Goal: Information Seeking & Learning: Learn about a topic

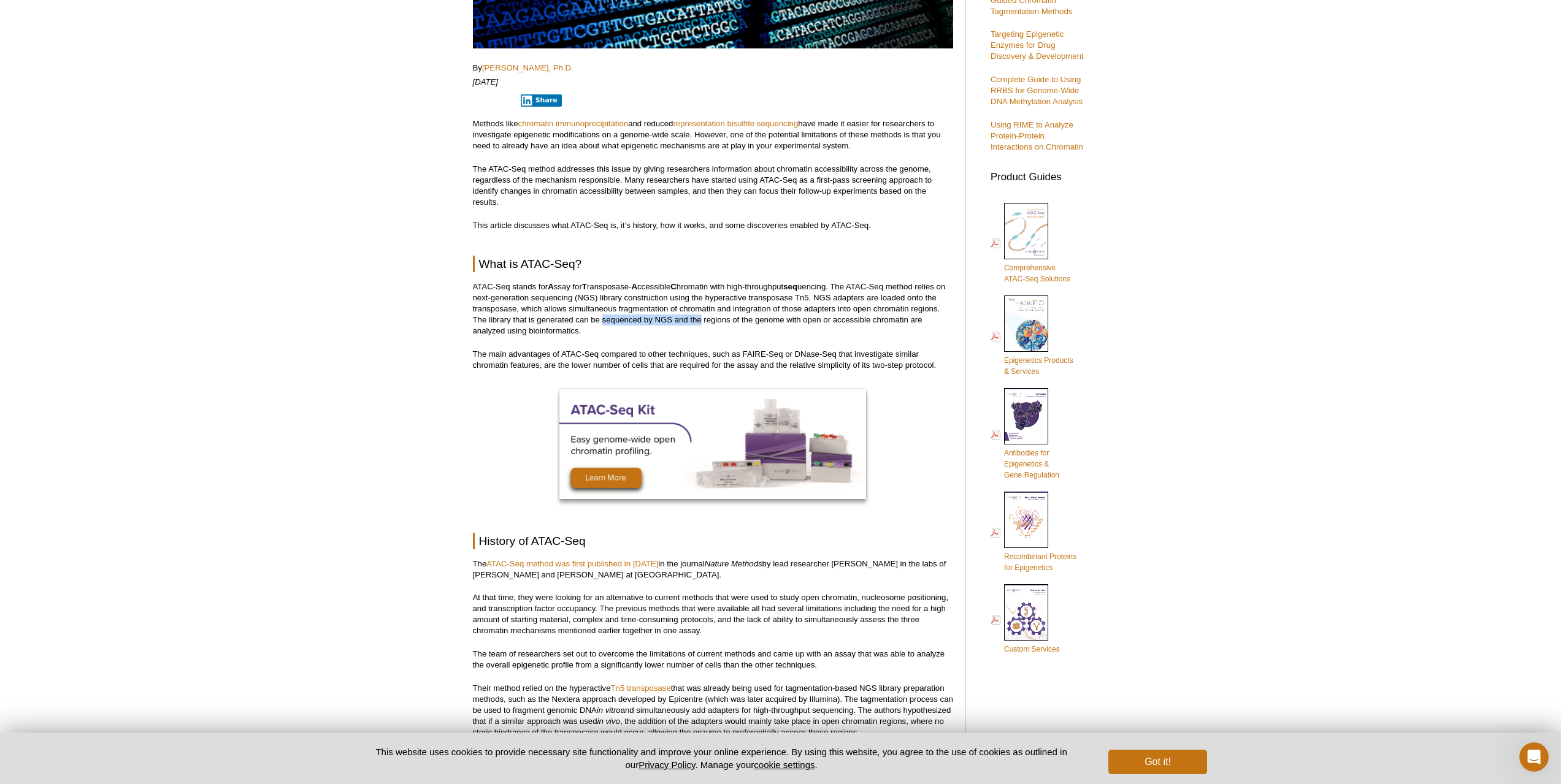
drag, startPoint x: 603, startPoint y: 318, endPoint x: 700, endPoint y: 315, distance: 97.0
click at [700, 315] on p "ATAC-Seq stands for A ssay for T ransposase- A ccessible C hromatin with high-t…" at bounding box center [713, 309] width 480 height 55
click at [885, 314] on p "ATAC-Seq stands for A ssay for T ransposase- A ccessible C hromatin with high-t…" at bounding box center [713, 309] width 480 height 55
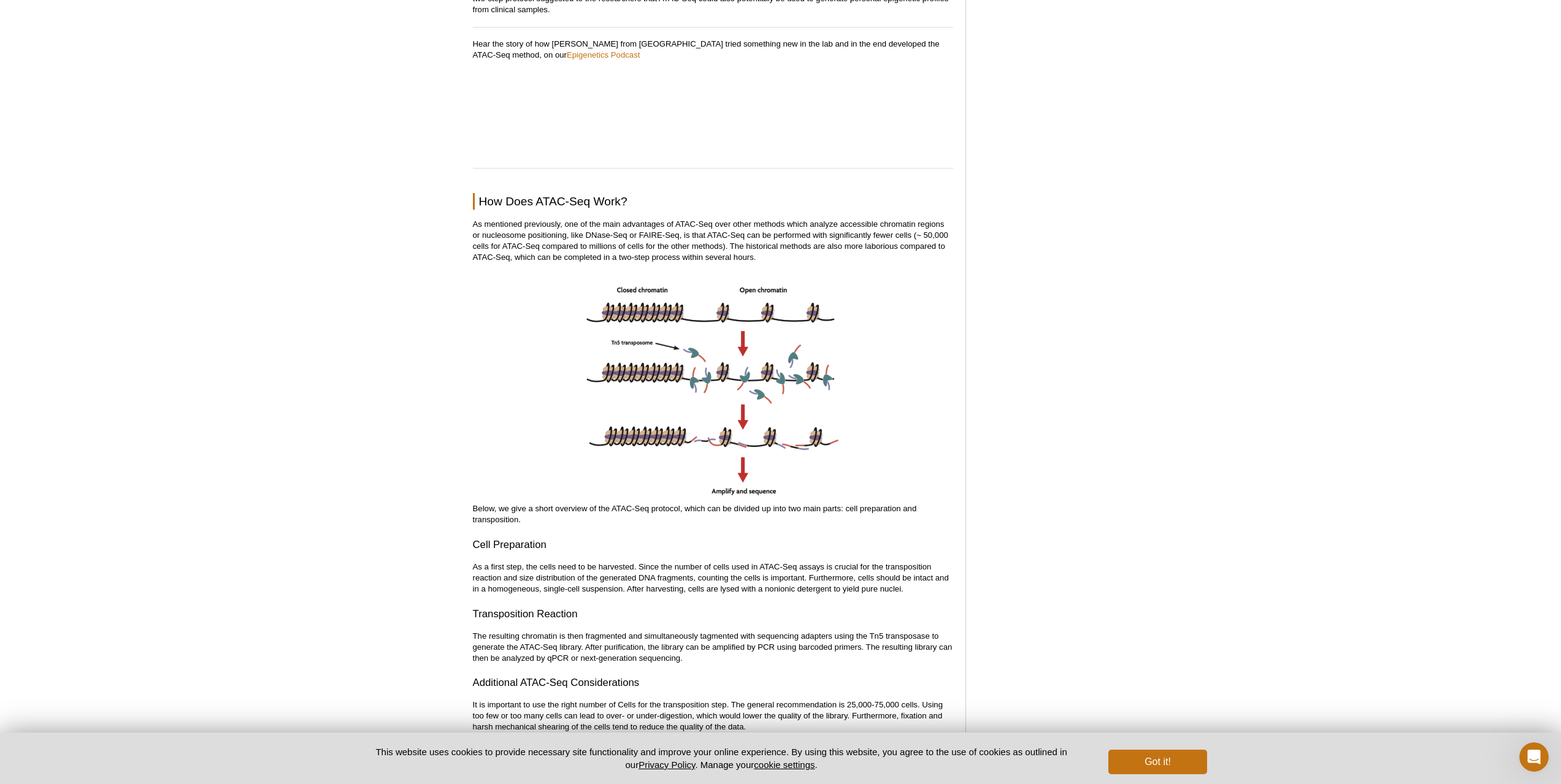
scroll to position [1238, 0]
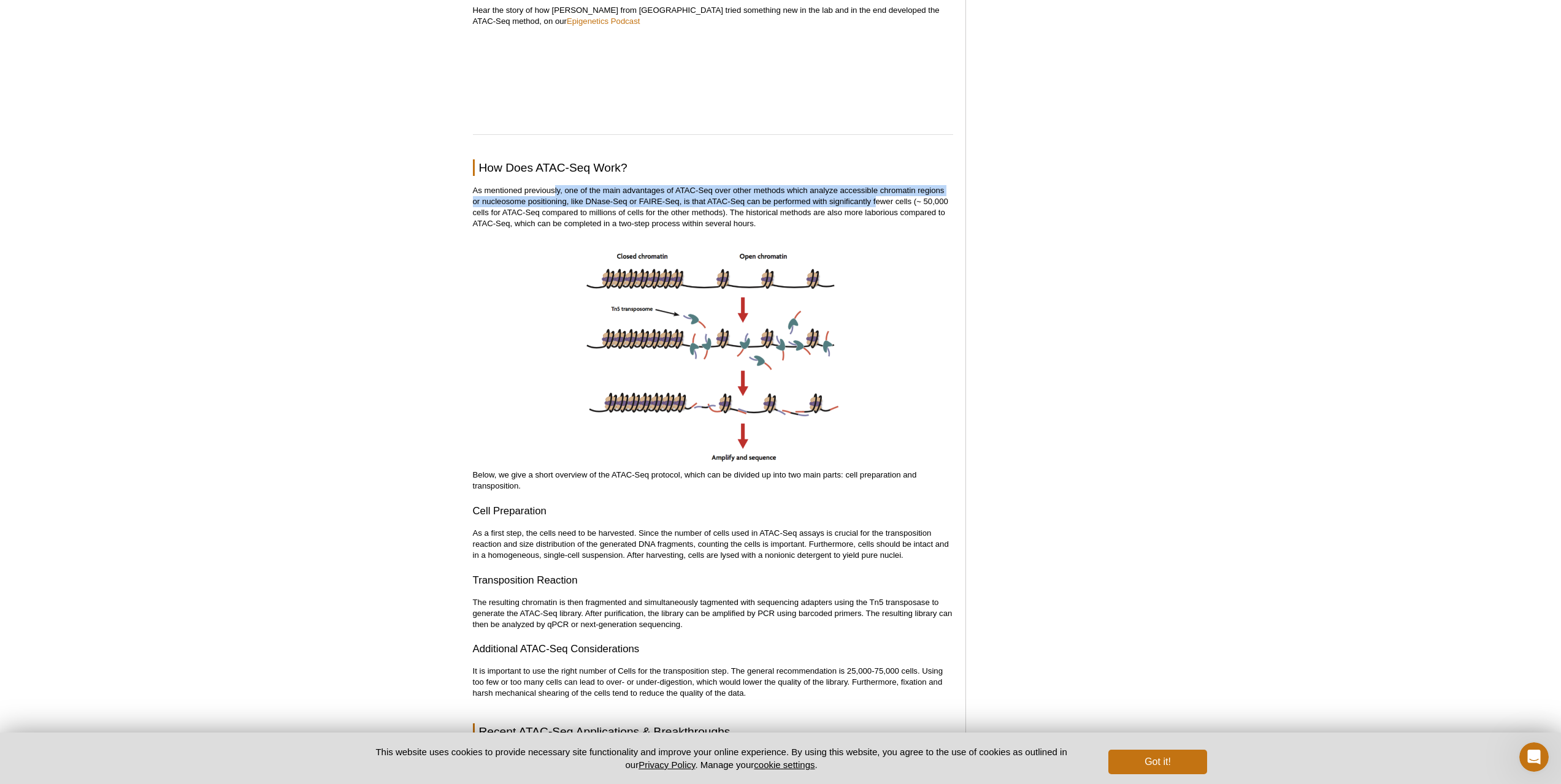
drag, startPoint x: 572, startPoint y: 196, endPoint x: 876, endPoint y: 202, distance: 304.1
click at [876, 202] on p "As mentioned previously, one of the main advantages of ATAC-Seq over other meth…" at bounding box center [713, 207] width 480 height 44
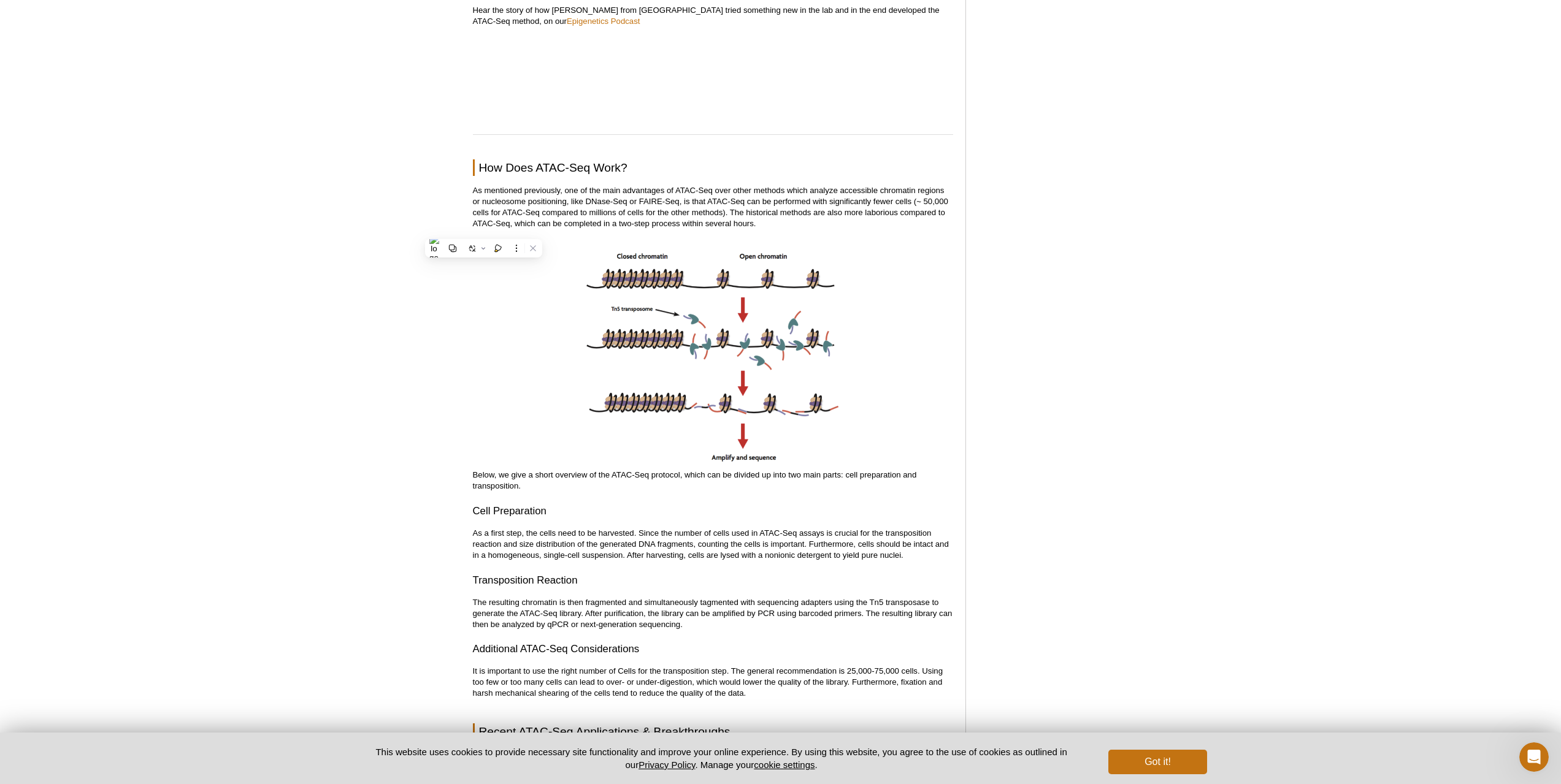
click at [587, 206] on p "As mentioned previously, one of the main advantages of ATAC-Seq over other meth…" at bounding box center [713, 207] width 480 height 44
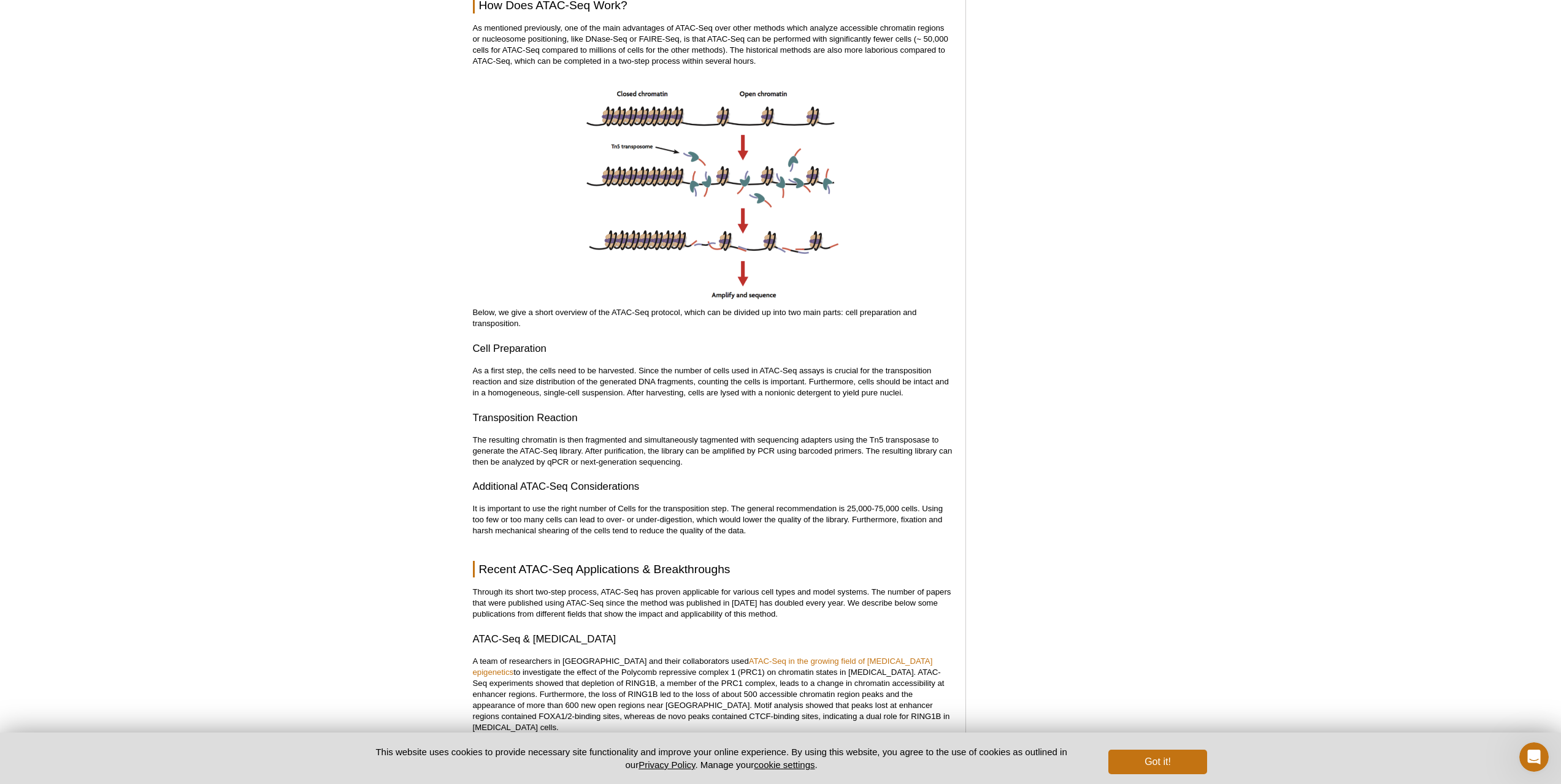
scroll to position [1422, 0]
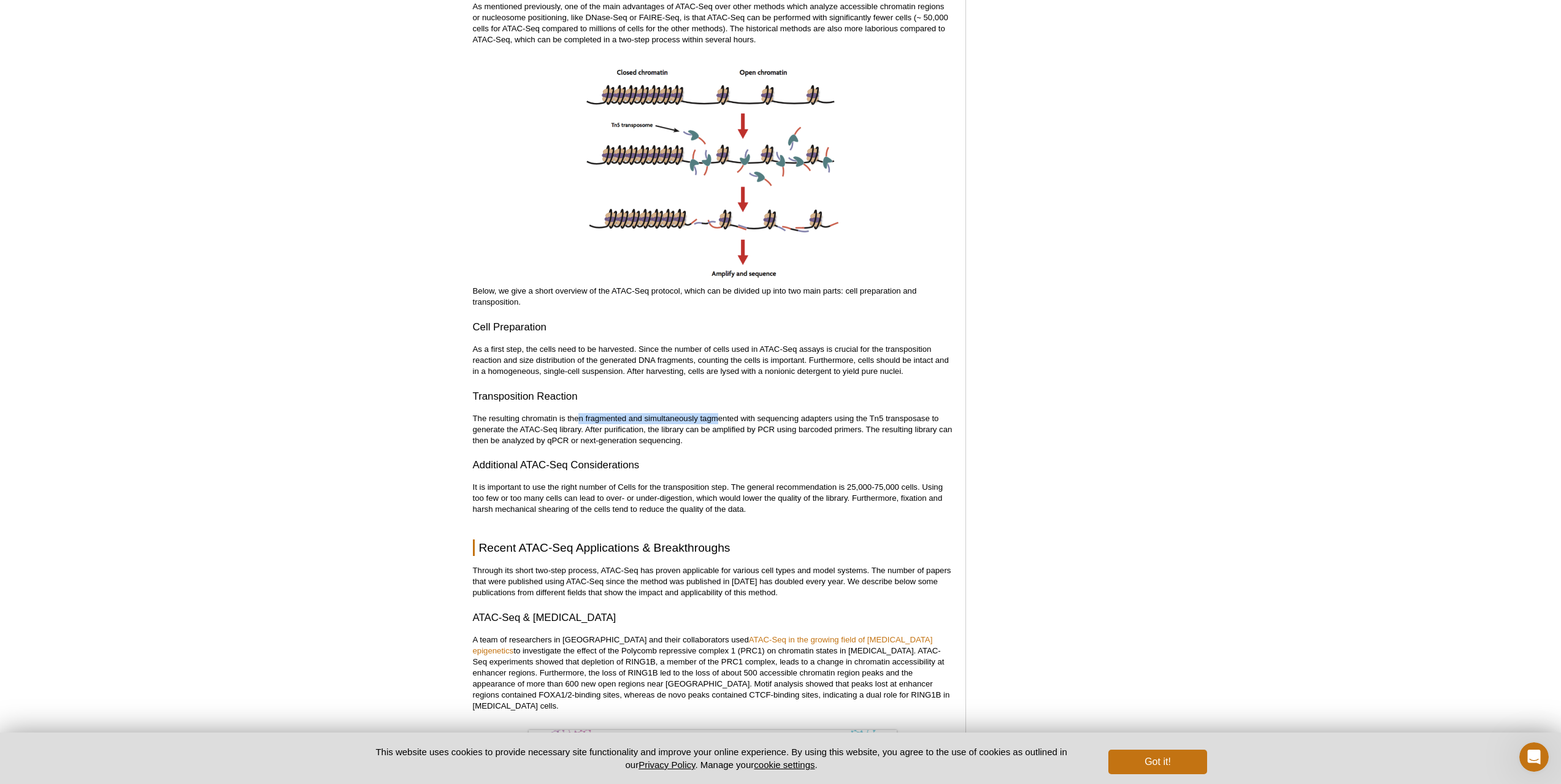
drag, startPoint x: 579, startPoint y: 419, endPoint x: 719, endPoint y: 421, distance: 140.0
click at [719, 421] on p "The resulting chromatin is then fragmented and simultaneously tagmented with se…" at bounding box center [713, 430] width 480 height 33
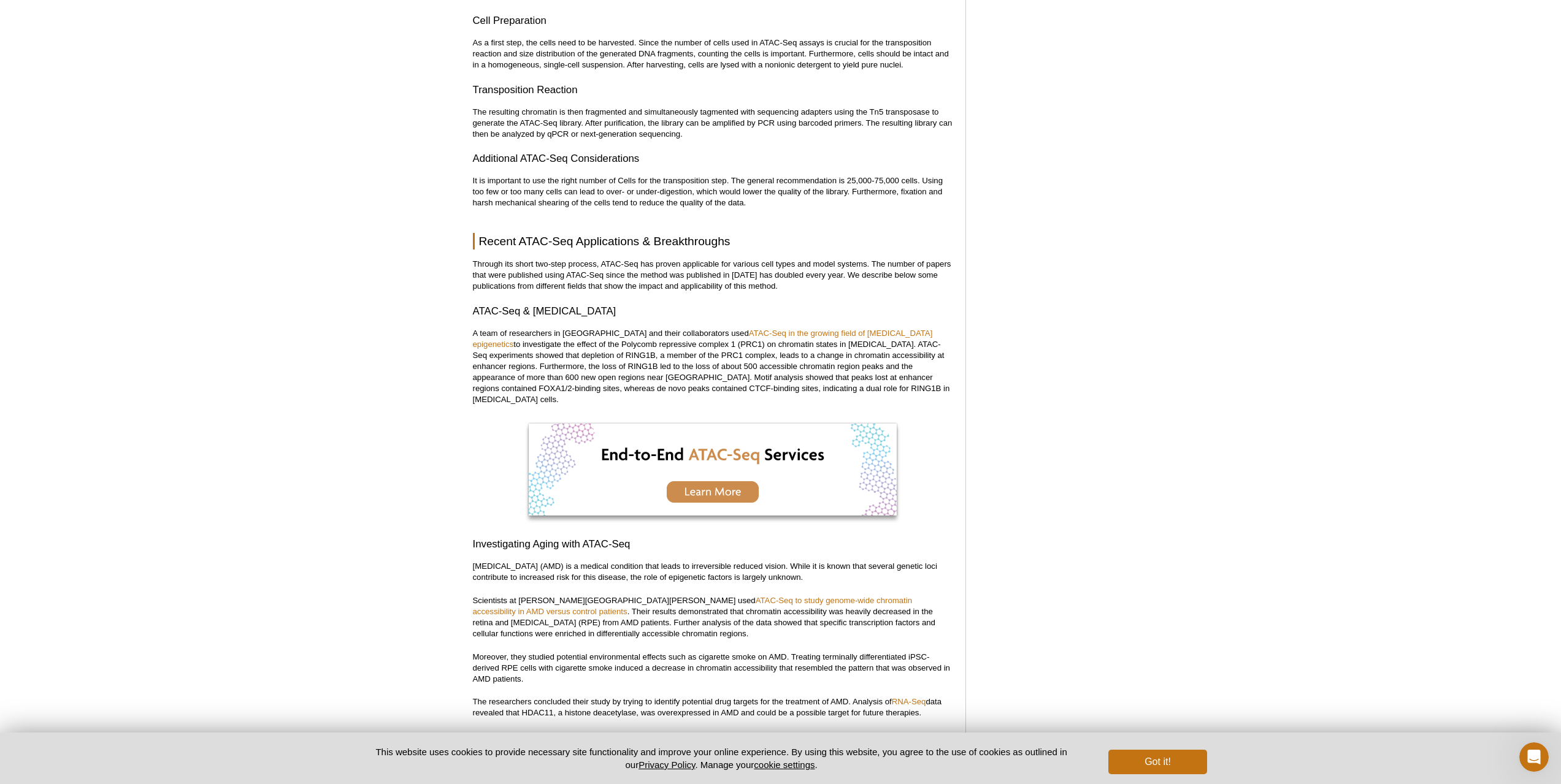
scroll to position [1851, 0]
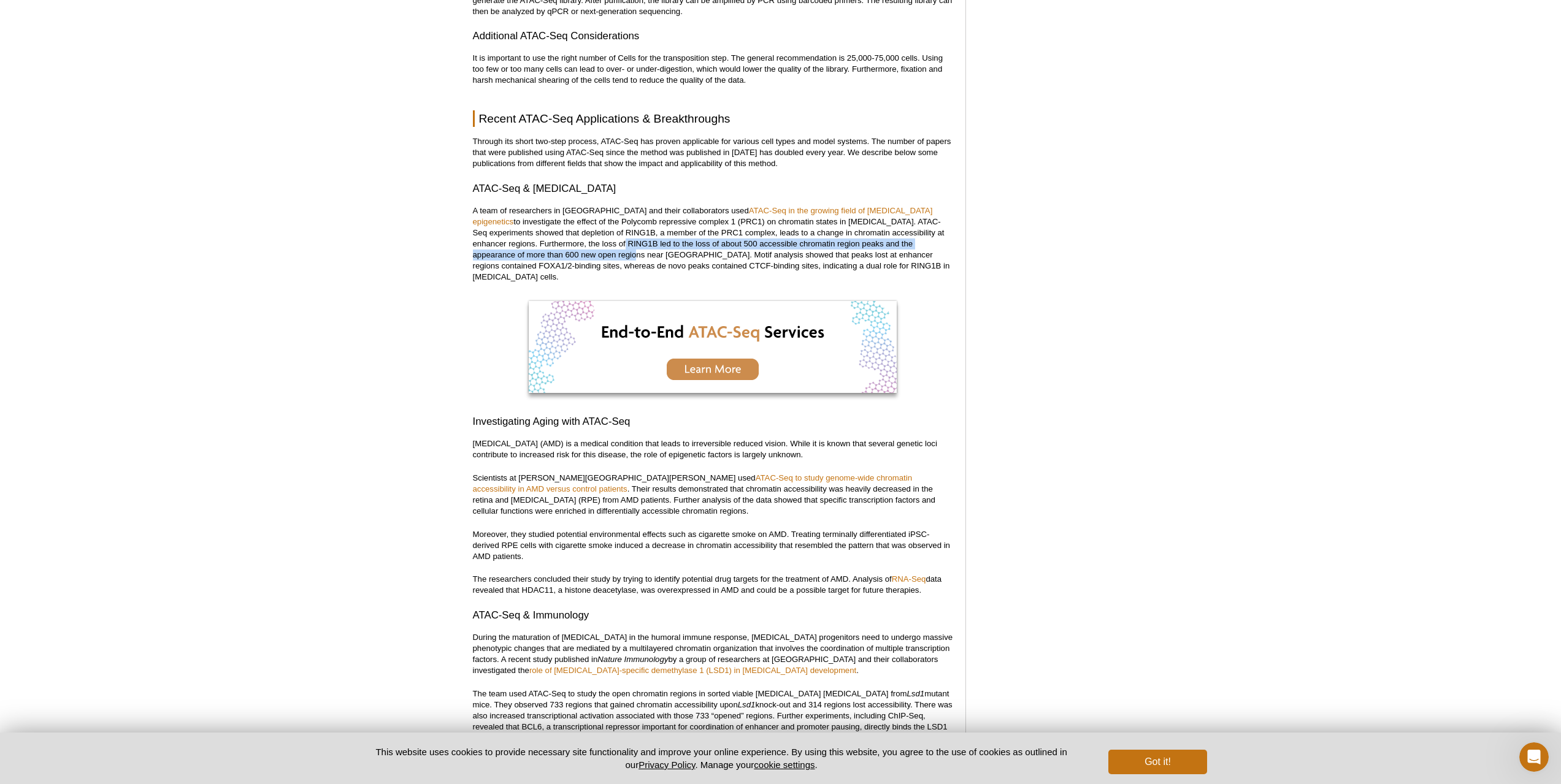
drag, startPoint x: 621, startPoint y: 257, endPoint x: 483, endPoint y: 252, distance: 138.1
click at [491, 257] on p "A team of researchers in [GEOGRAPHIC_DATA] and their collaborators used ATAC-Se…" at bounding box center [713, 243] width 480 height 77
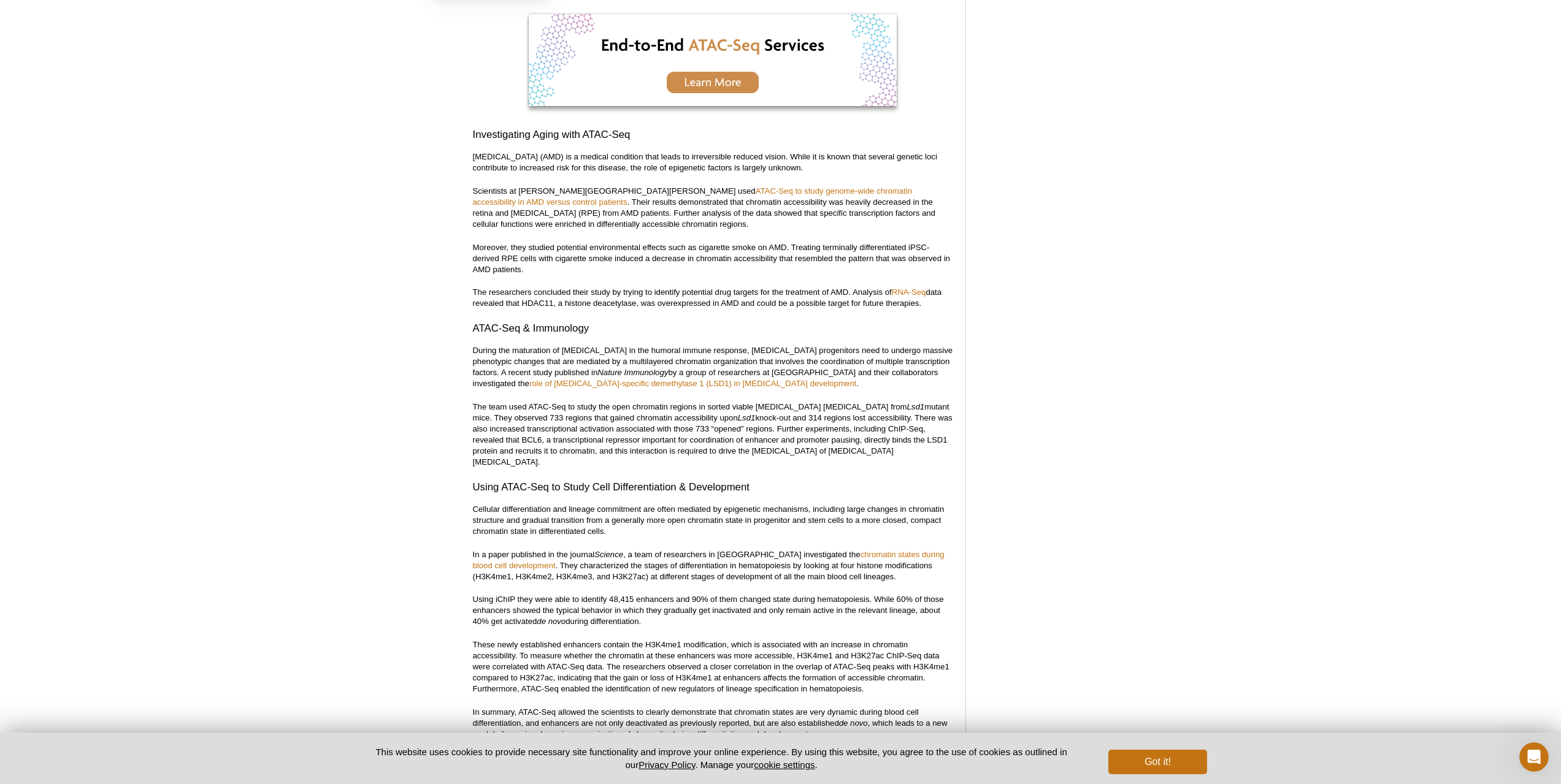
scroll to position [2220, 0]
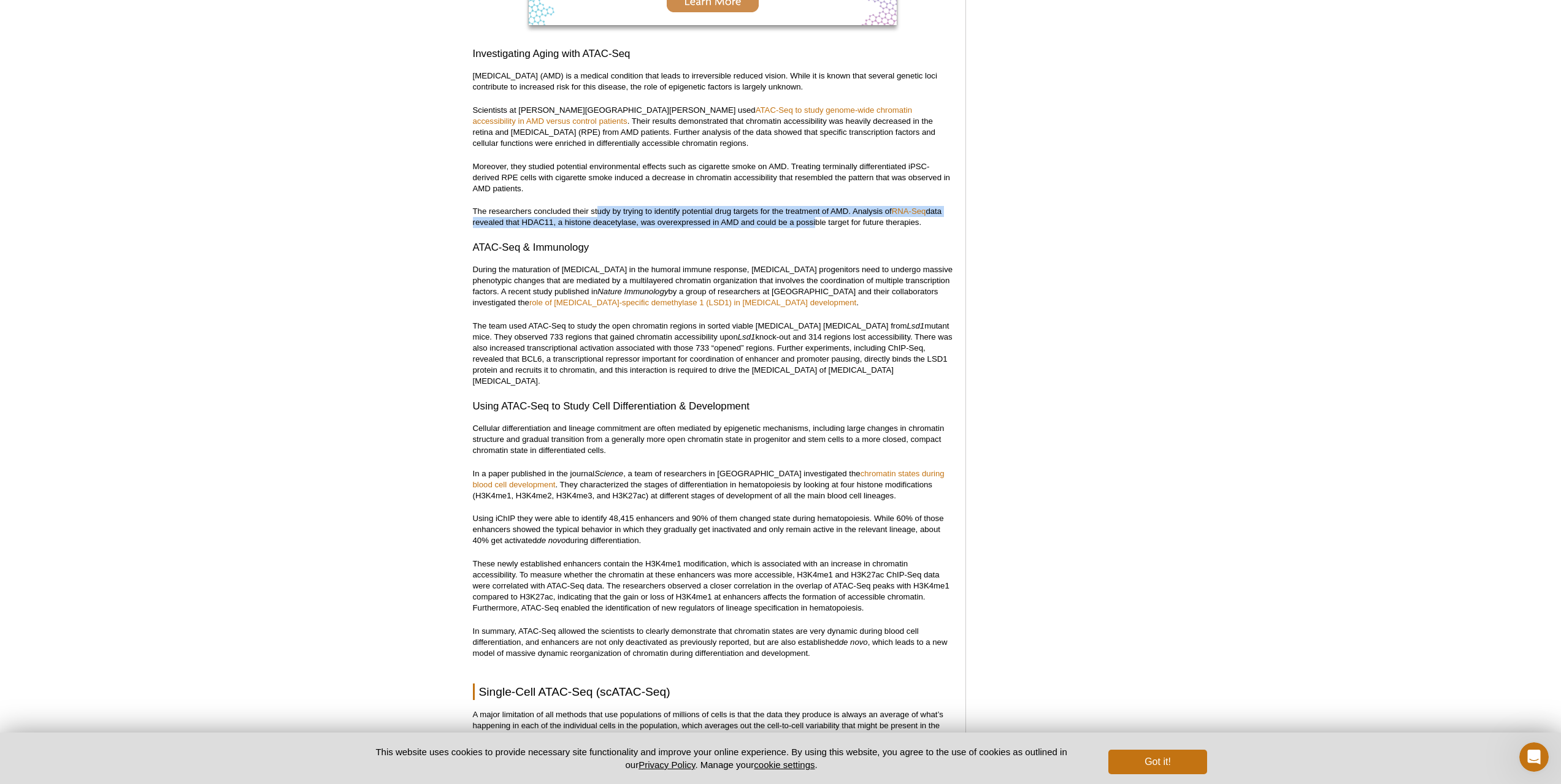
drag, startPoint x: 602, startPoint y: 200, endPoint x: 807, endPoint y: 207, distance: 205.1
click at [808, 207] on p "The researchers concluded their study by trying to identify potential drug targ…" at bounding box center [713, 217] width 480 height 22
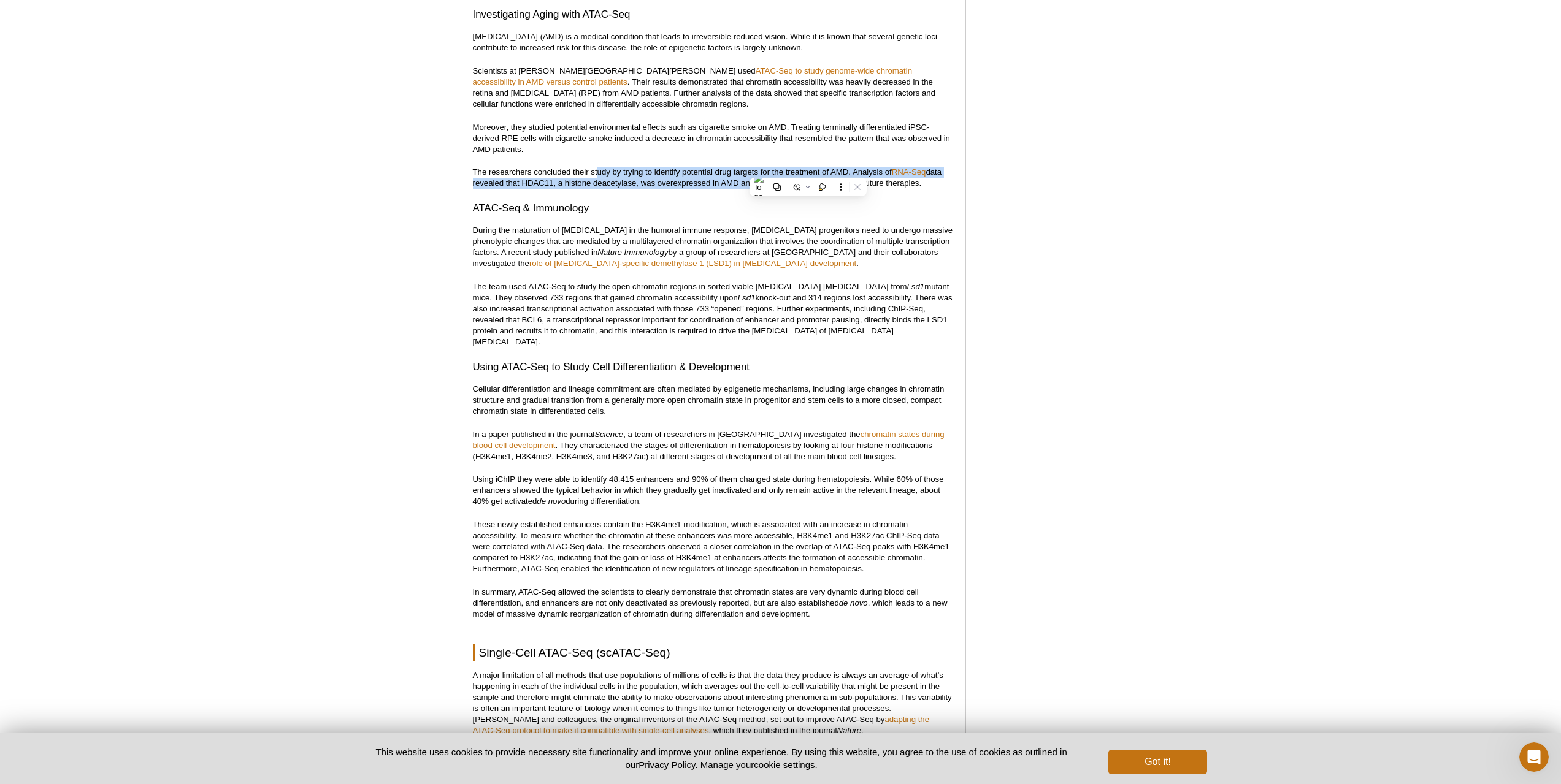
scroll to position [2280, 0]
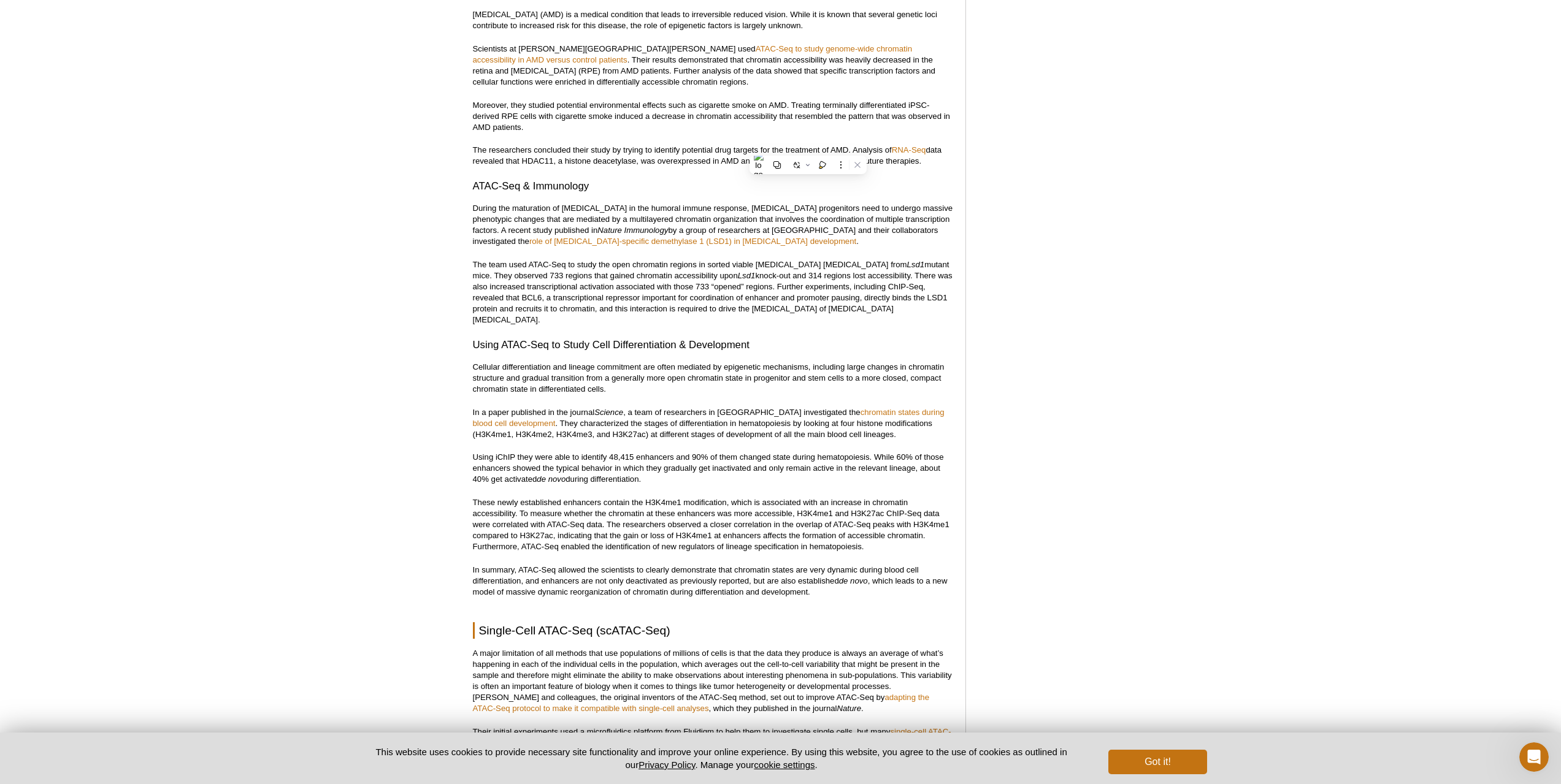
click at [437, 192] on div "Active Motif Logo Enabling Epigenetics Research 0 Search Skip to content Active…" at bounding box center [780, 8] width 1561 height 4516
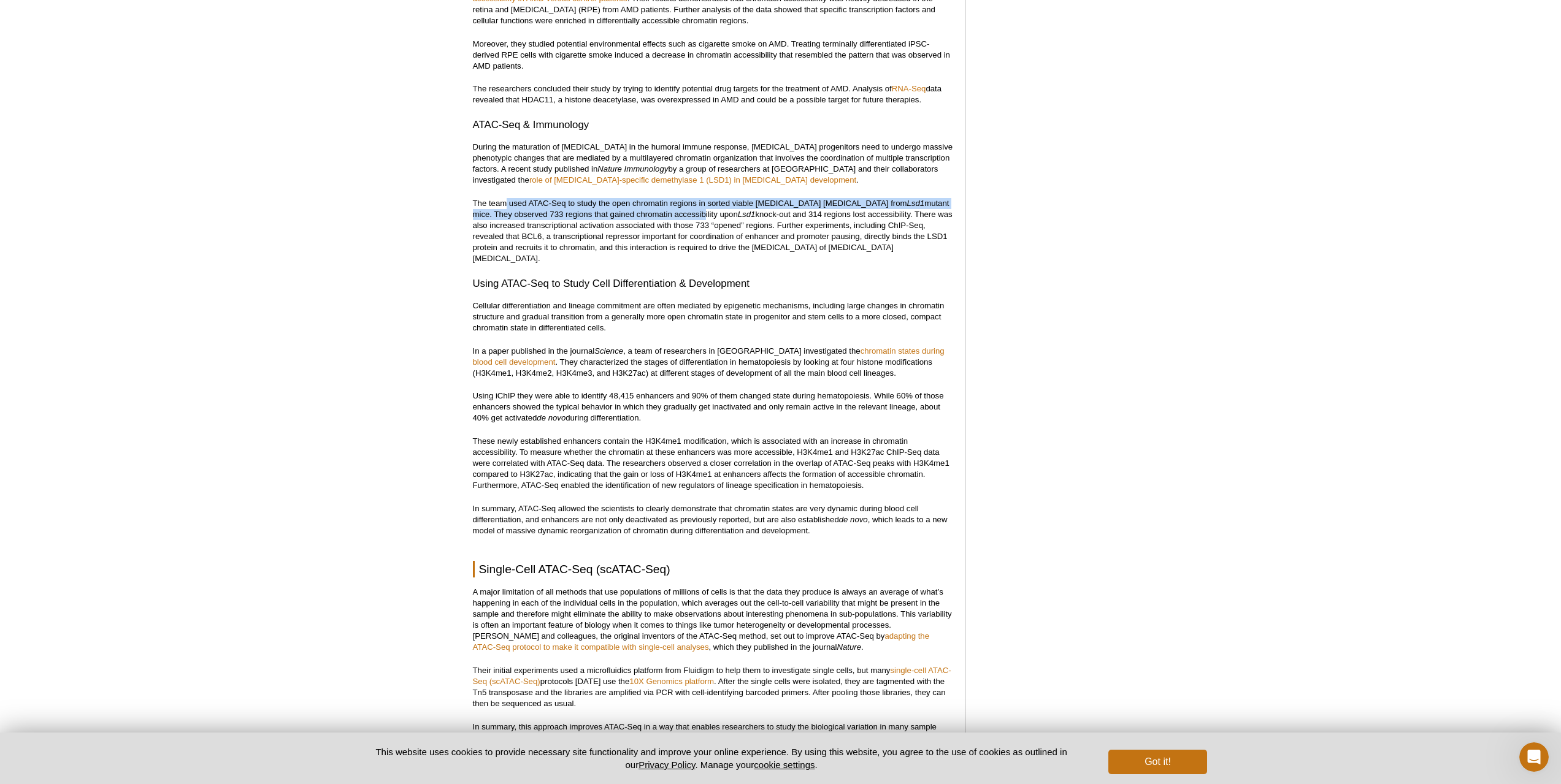
drag, startPoint x: 542, startPoint y: 193, endPoint x: 661, endPoint y: 202, distance: 119.3
click at [661, 202] on p "The team used ATAC-Seq to study the open chromatin regions in sorted viable [ME…" at bounding box center [713, 231] width 480 height 66
click at [765, 203] on p "The team used ATAC-Seq to study the open chromatin regions in sorted viable [ME…" at bounding box center [713, 231] width 480 height 66
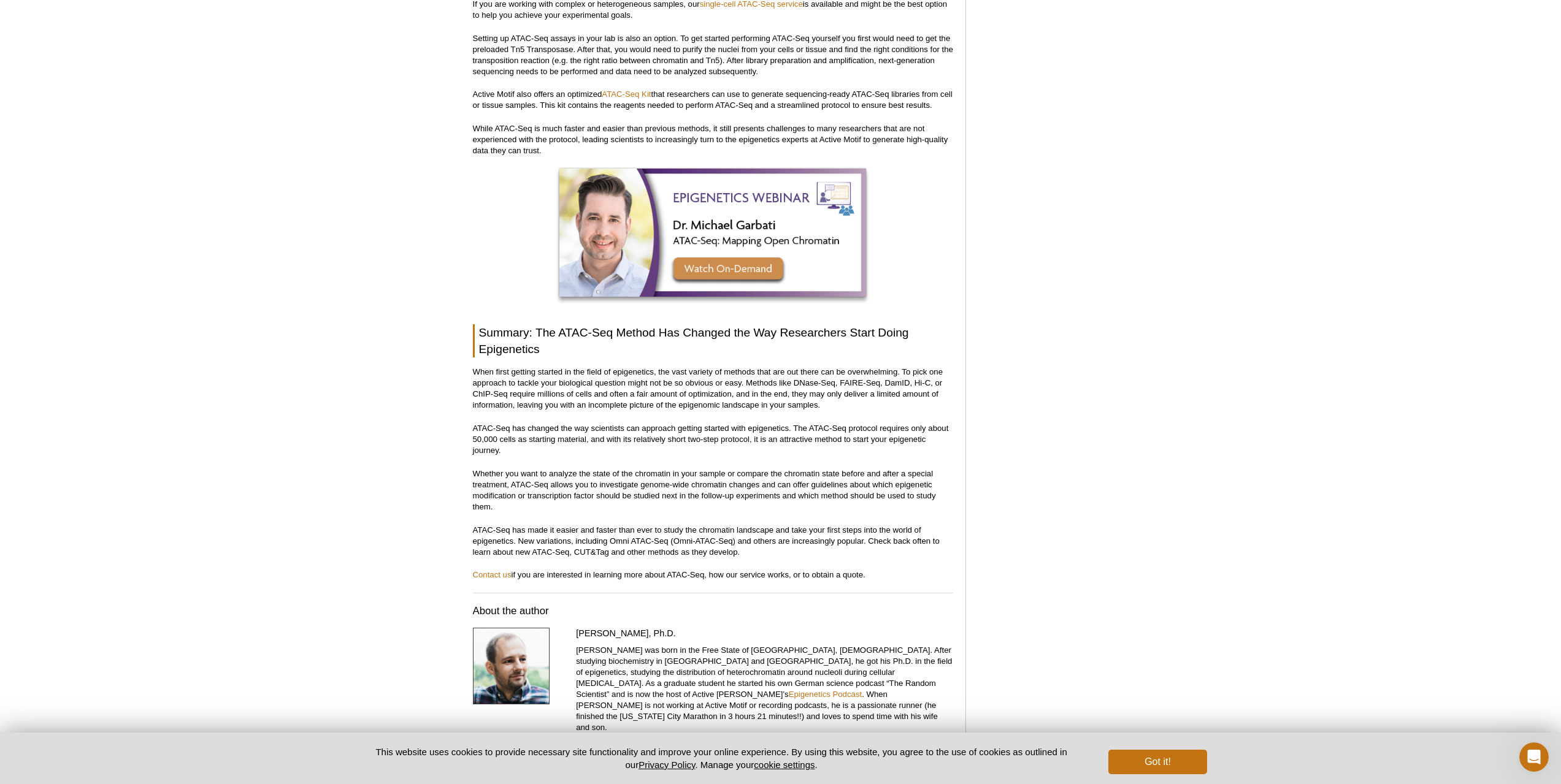
scroll to position [3629, 0]
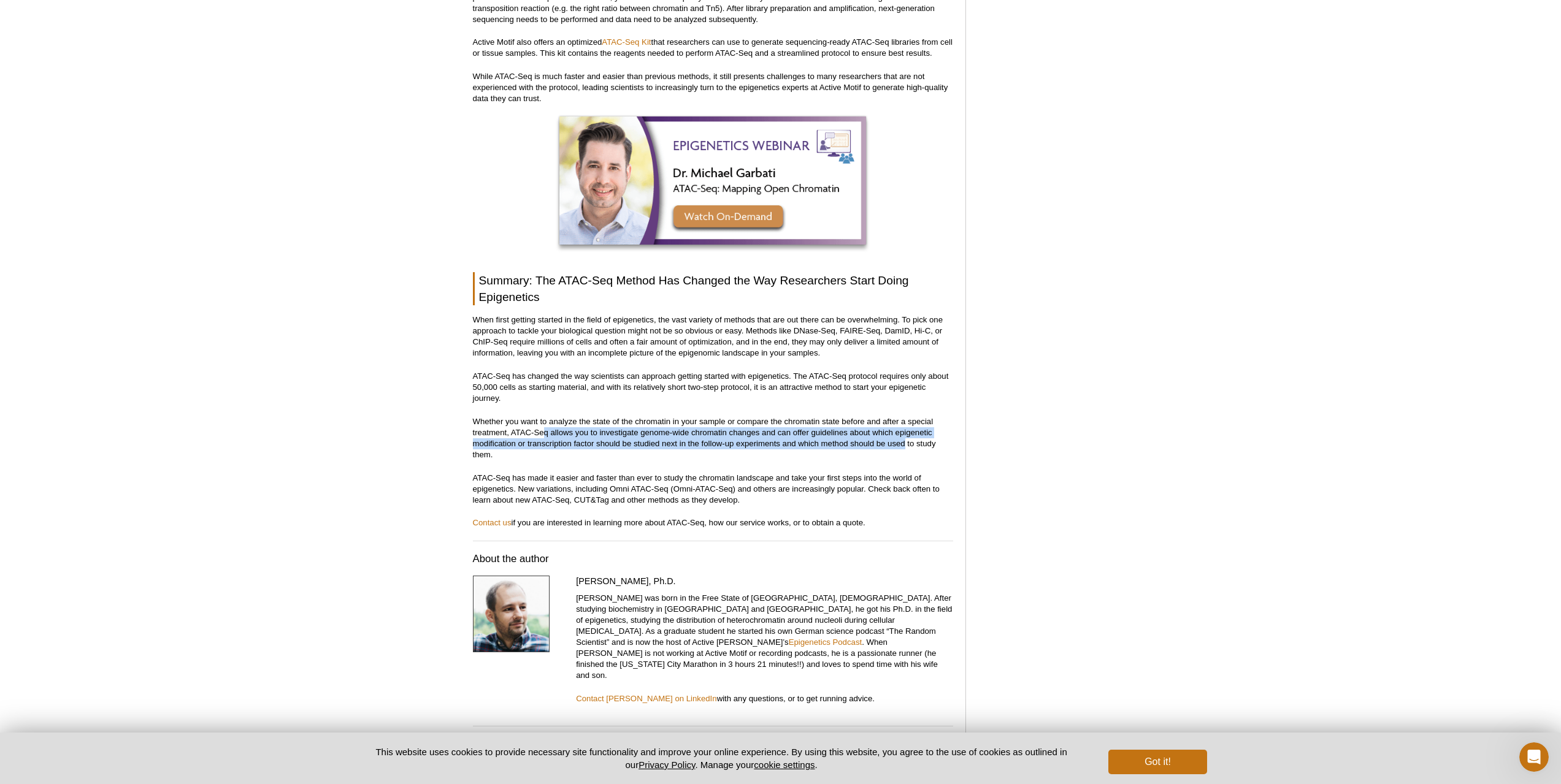
drag, startPoint x: 557, startPoint y: 412, endPoint x: 906, endPoint y: 418, distance: 349.1
click at [906, 418] on p "Whether you want to analyze the state of the chromatin in your sample or compar…" at bounding box center [713, 438] width 480 height 44
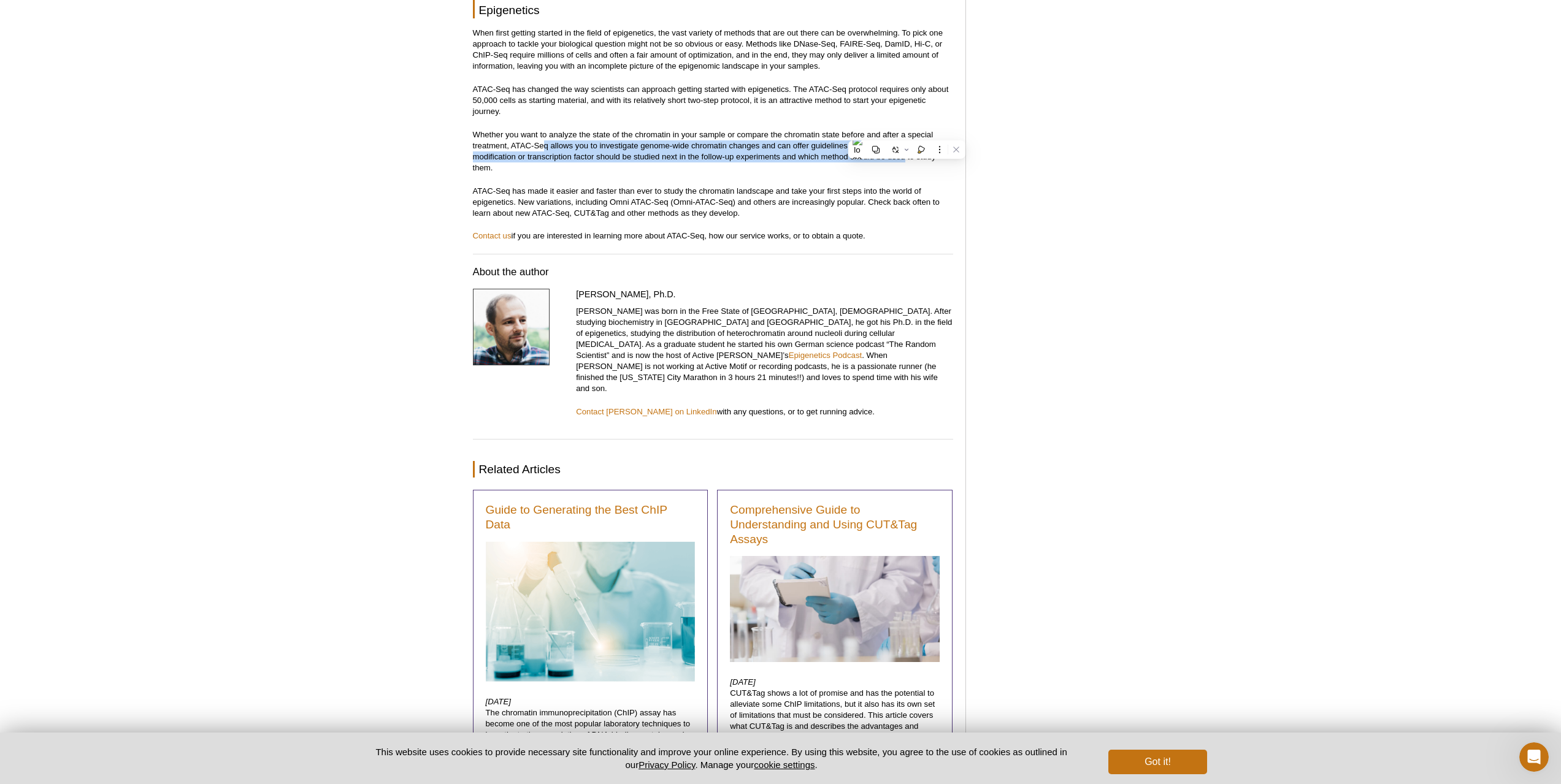
scroll to position [3936, 0]
